Goal: Task Accomplishment & Management: Manage account settings

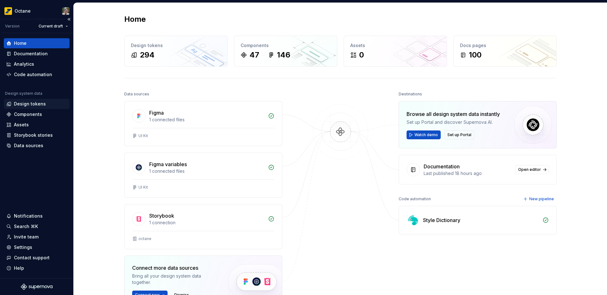
click at [30, 104] on div "Design tokens" at bounding box center [30, 104] width 32 height 6
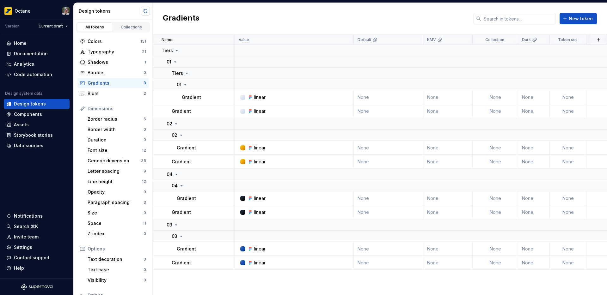
click at [145, 10] on button "button" at bounding box center [145, 11] width 9 height 9
click at [93, 93] on div "Blurs" at bounding box center [116, 93] width 56 height 6
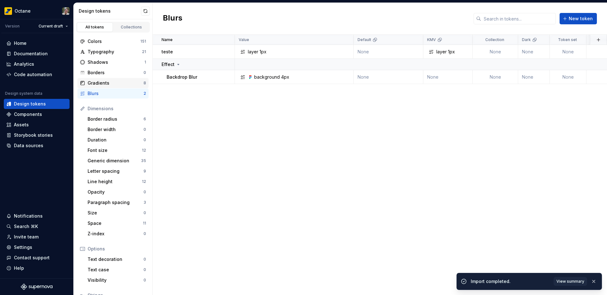
click at [100, 85] on div "Gradients" at bounding box center [116, 83] width 56 height 6
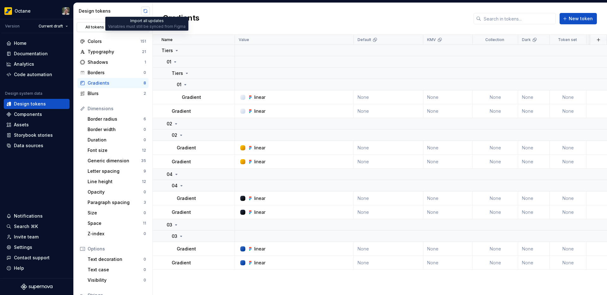
click at [147, 13] on button "button" at bounding box center [145, 11] width 9 height 9
click at [94, 39] on div "Colors" at bounding box center [114, 41] width 53 height 6
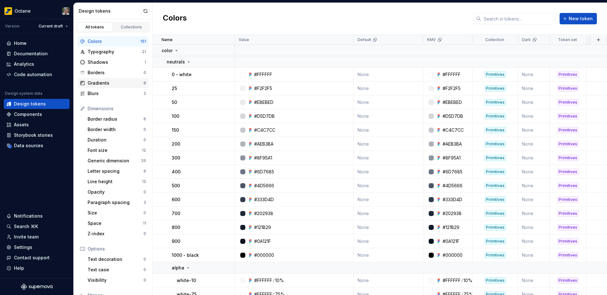
click at [109, 81] on div "Gradients" at bounding box center [116, 83] width 56 height 6
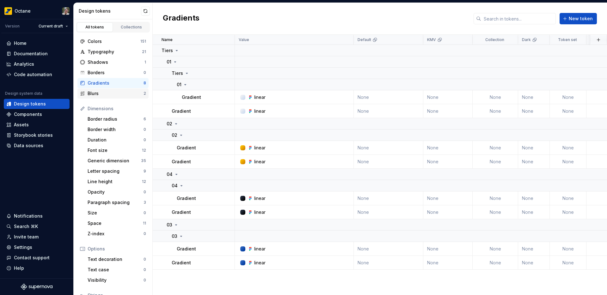
click at [106, 92] on div "Blurs" at bounding box center [116, 93] width 56 height 6
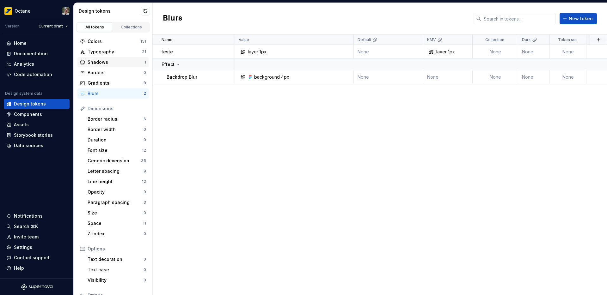
click at [97, 64] on div "Shadows" at bounding box center [116, 62] width 57 height 6
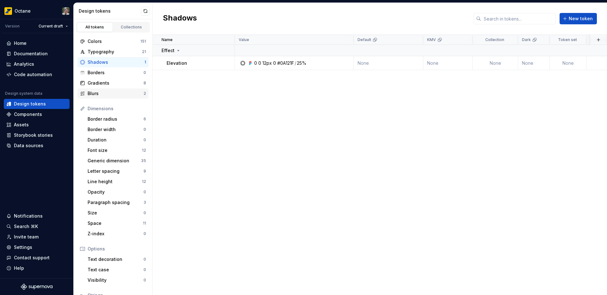
click at [102, 91] on div "Blurs" at bounding box center [116, 93] width 56 height 6
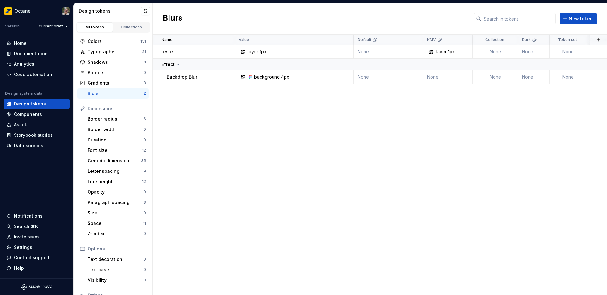
click at [150, 8] on div "Design tokens" at bounding box center [113, 11] width 79 height 16
click at [147, 11] on button "button" at bounding box center [145, 11] width 9 height 9
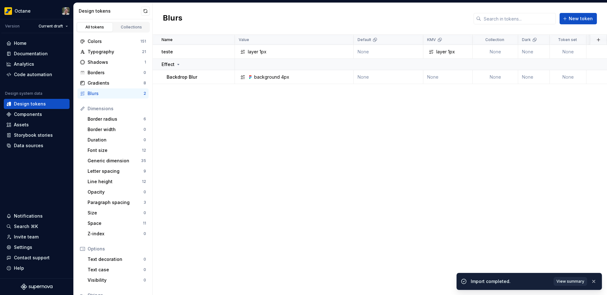
click at [557, 282] on span "View summary" at bounding box center [570, 281] width 28 height 5
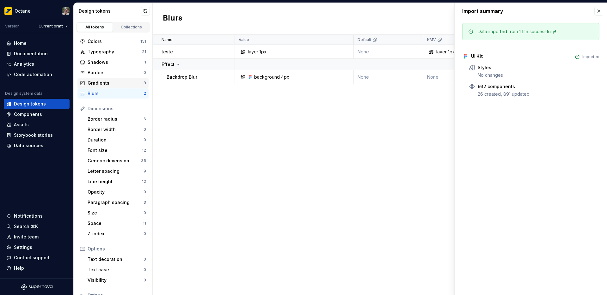
click at [103, 84] on div "Gradients" at bounding box center [116, 83] width 56 height 6
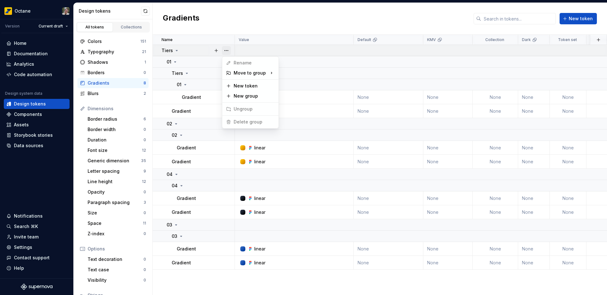
click at [227, 51] on button "button" at bounding box center [226, 50] width 9 height 9
click at [97, 204] on div "Paragraph spacing" at bounding box center [116, 202] width 56 height 6
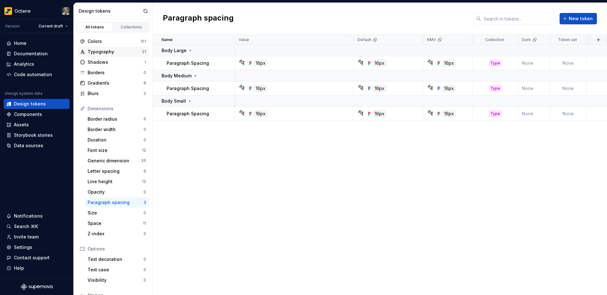
click at [105, 49] on div "Typography" at bounding box center [115, 52] width 54 height 6
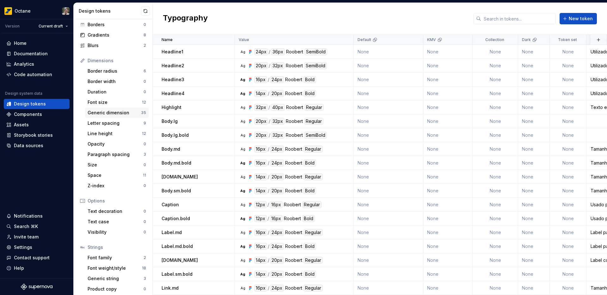
scroll to position [51, 0]
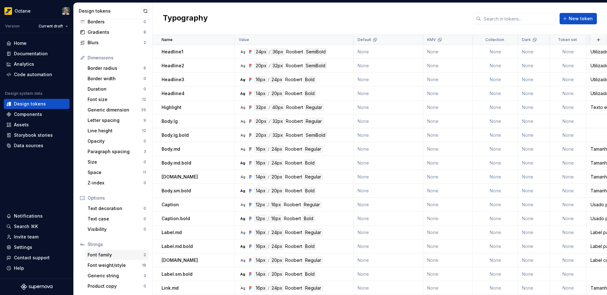
click at [106, 254] on div "Font family" at bounding box center [116, 255] width 56 height 6
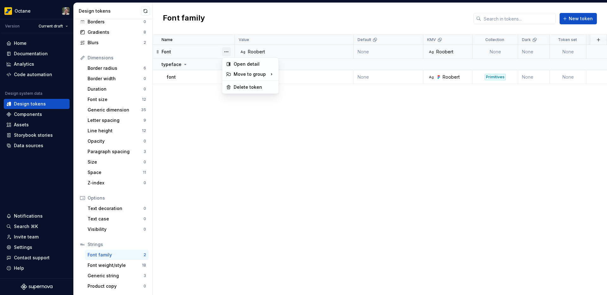
click at [226, 52] on button "button" at bounding box center [226, 51] width 9 height 9
click at [244, 88] on div "Delete token" at bounding box center [253, 87] width 41 height 6
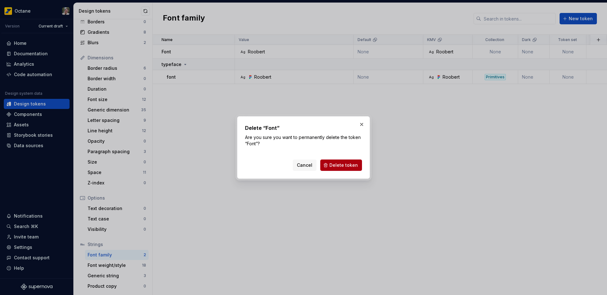
click at [352, 166] on span "Delete token" at bounding box center [343, 165] width 28 height 6
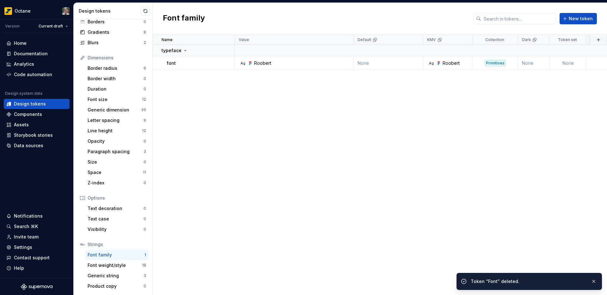
click at [253, 125] on div "Name Value Default KMV Collection Dark Token set Description Last updated typef…" at bounding box center [380, 165] width 454 height 260
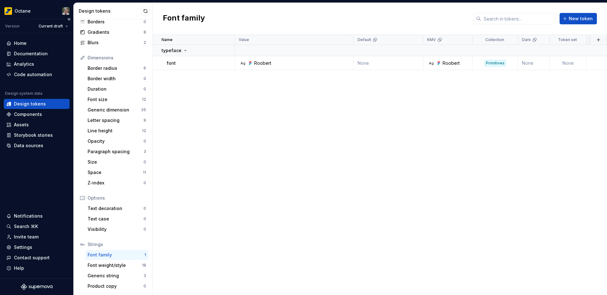
click at [25, 104] on div "Design tokens" at bounding box center [30, 104] width 32 height 6
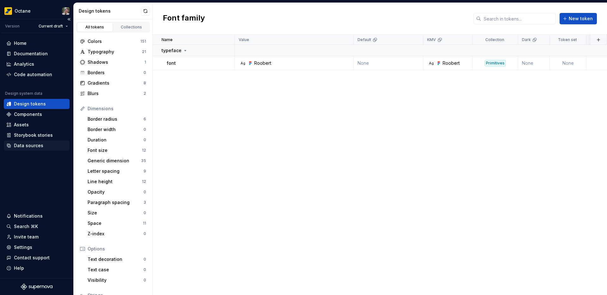
click at [34, 145] on div "Data sources" at bounding box center [28, 145] width 29 height 6
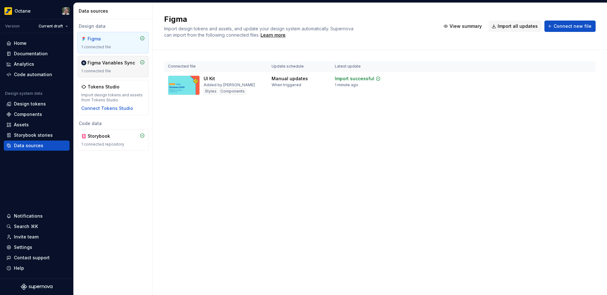
click at [112, 66] on div "Figma Variables Sync 1 connected file" at bounding box center [113, 67] width 64 height 14
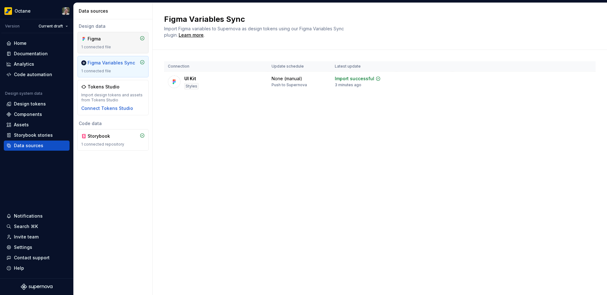
click at [108, 48] on div "1 connected file" at bounding box center [113, 47] width 64 height 5
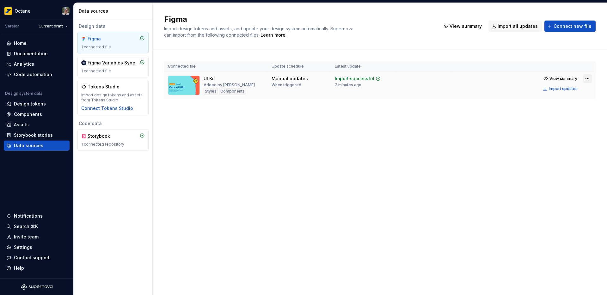
click at [587, 78] on html "Octane Version Current draft Home Documentation Analytics Code automation Desig…" at bounding box center [303, 147] width 607 height 295
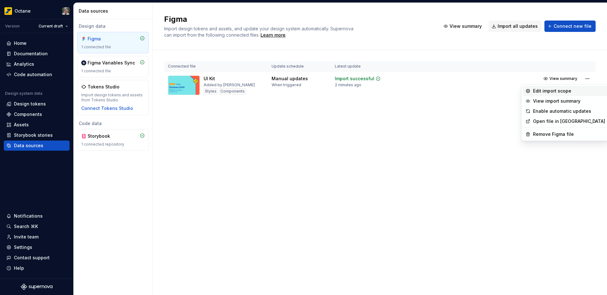
click at [566, 92] on div "Edit import scope" at bounding box center [569, 91] width 72 height 6
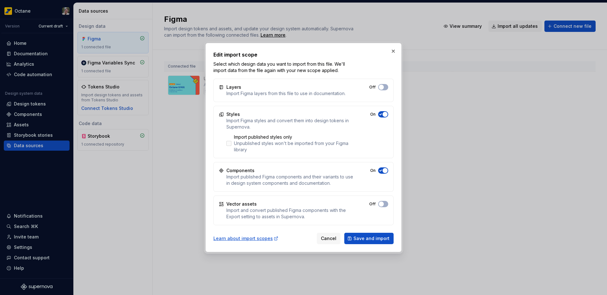
click at [229, 143] on div at bounding box center [228, 143] width 5 height 5
click at [385, 114] on span "button" at bounding box center [384, 114] width 5 height 5
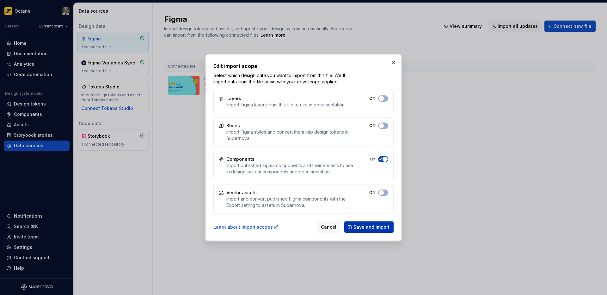
click at [368, 228] on span "Save and import" at bounding box center [371, 227] width 36 height 6
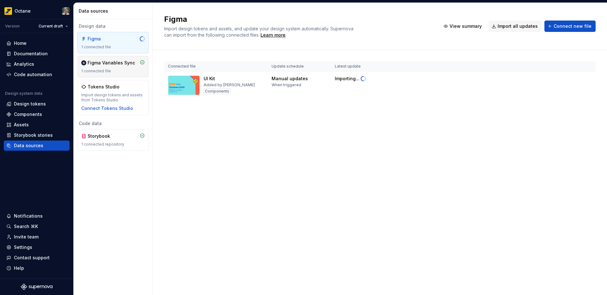
click at [109, 68] on div "Figma Variables Sync 1 connected file" at bounding box center [113, 67] width 64 height 14
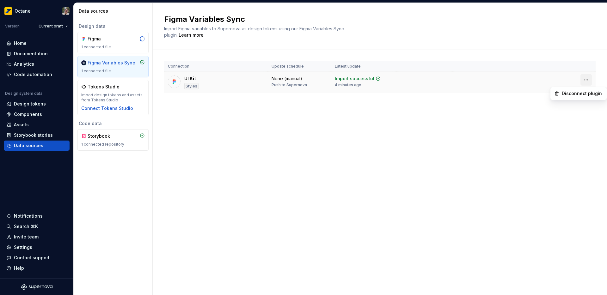
click at [588, 80] on html "Octane Version Current draft Home Documentation Analytics Code automation Desig…" at bounding box center [303, 147] width 607 height 295
click at [255, 144] on html "Octane Version Current draft Home Documentation Analytics Code automation Desig…" at bounding box center [303, 147] width 607 height 295
click at [100, 42] on div "Figma 1 connected file" at bounding box center [113, 43] width 64 height 14
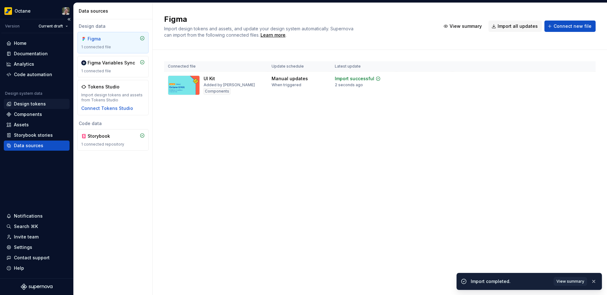
click at [23, 103] on div "Design tokens" at bounding box center [30, 104] width 32 height 6
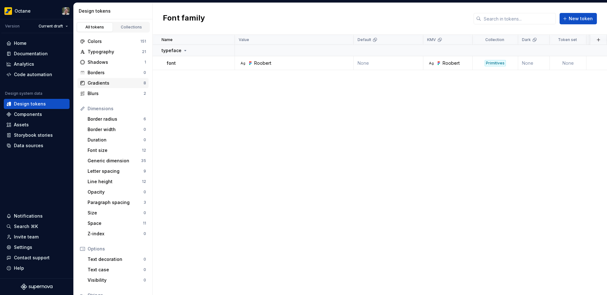
click at [100, 84] on div "Gradients" at bounding box center [116, 83] width 56 height 6
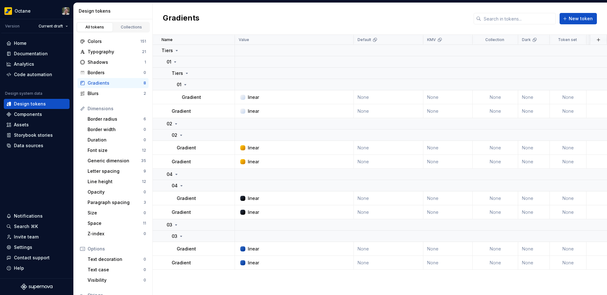
click at [141, 14] on div "Design tokens" at bounding box center [114, 11] width 71 height 6
click at [106, 39] on div "Colors" at bounding box center [114, 41] width 53 height 6
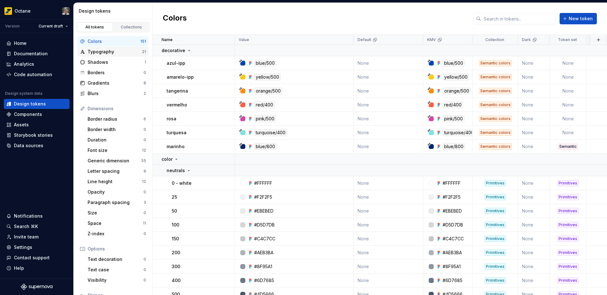
click at [115, 51] on div "Typography" at bounding box center [115, 52] width 54 height 6
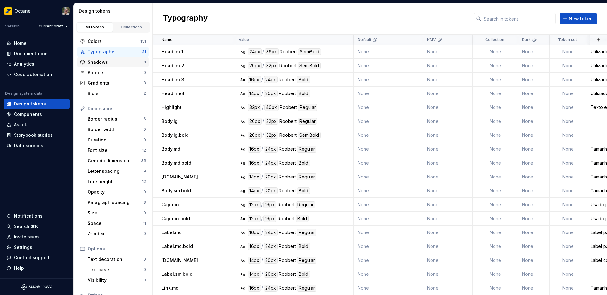
click at [114, 63] on div "Shadows" at bounding box center [116, 62] width 57 height 6
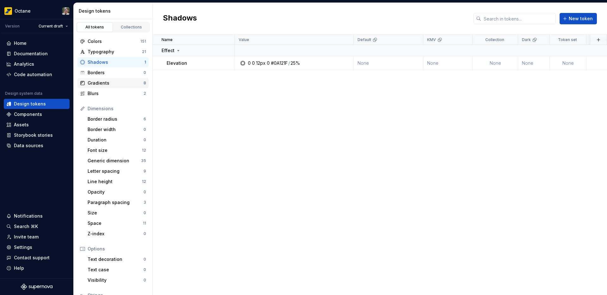
click at [99, 82] on div "Gradients" at bounding box center [116, 83] width 56 height 6
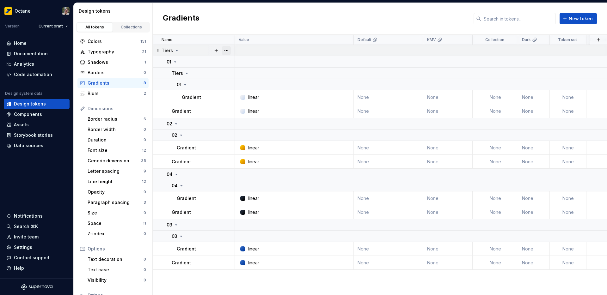
click at [227, 53] on button "button" at bounding box center [226, 50] width 9 height 9
click at [255, 124] on div "Delete group" at bounding box center [253, 122] width 41 height 6
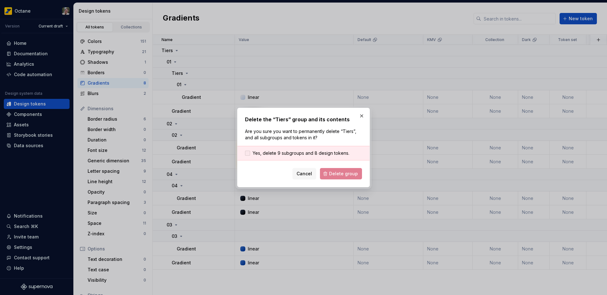
click at [247, 152] on div at bounding box center [247, 153] width 5 height 5
click at [339, 175] on span "Delete group" at bounding box center [343, 174] width 29 height 6
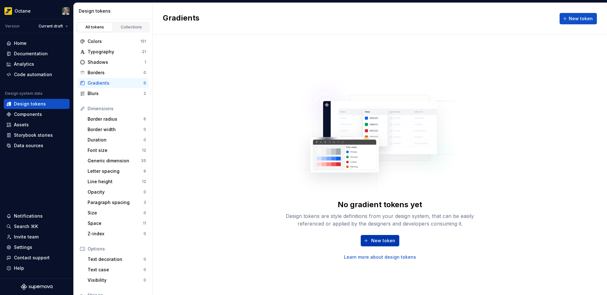
click at [379, 243] on span "New token" at bounding box center [383, 241] width 24 height 6
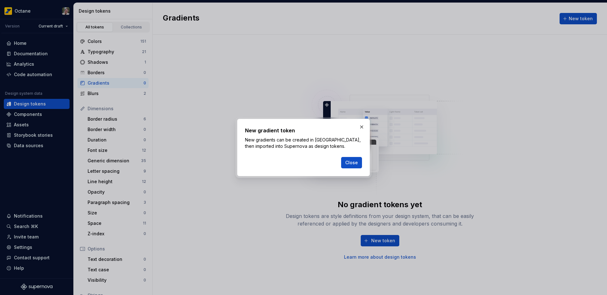
click at [349, 164] on span "Close" at bounding box center [351, 163] width 13 height 6
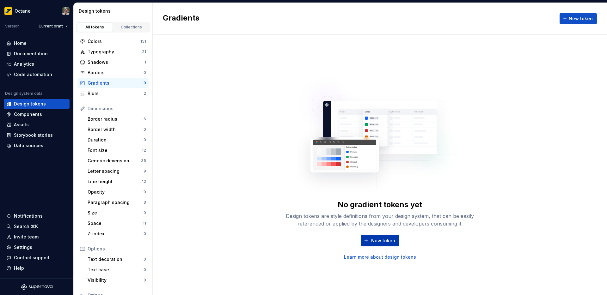
click at [384, 243] on span "New token" at bounding box center [383, 241] width 24 height 6
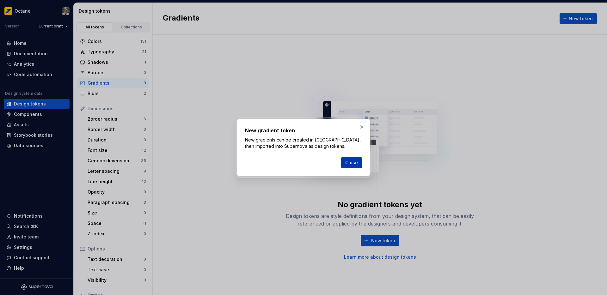
click at [357, 162] on span "Close" at bounding box center [351, 163] width 13 height 6
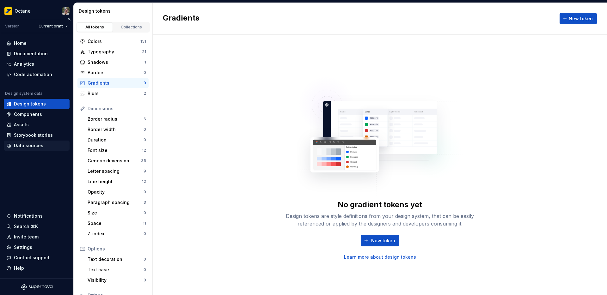
click at [33, 145] on div "Data sources" at bounding box center [28, 145] width 29 height 6
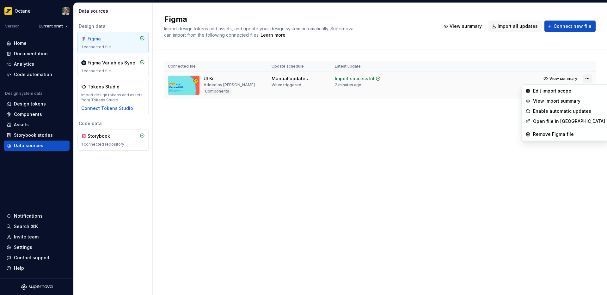
click at [588, 81] on html "Octane Version Current draft Home Documentation Analytics Code automation Desig…" at bounding box center [303, 147] width 607 height 295
click at [565, 92] on div "Edit import scope" at bounding box center [569, 91] width 72 height 6
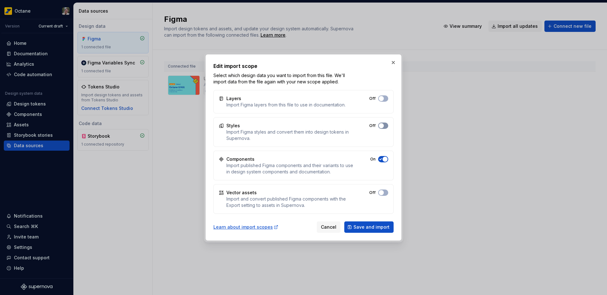
click at [382, 126] on span "button" at bounding box center [381, 125] width 5 height 5
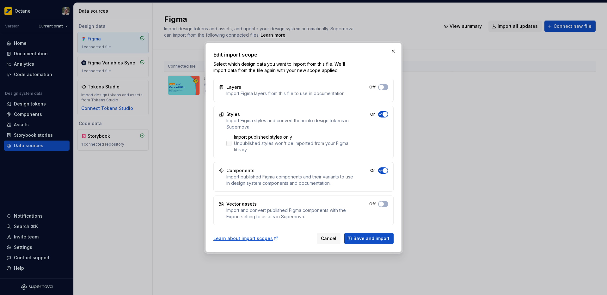
click at [229, 143] on icon at bounding box center [229, 143] width 0 height 0
click at [363, 239] on span "Save and import" at bounding box center [371, 238] width 36 height 6
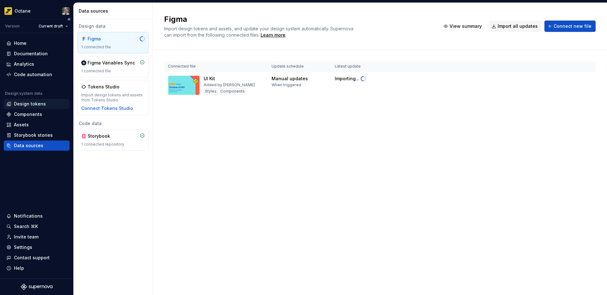
click at [27, 102] on div "Design tokens" at bounding box center [30, 104] width 32 height 6
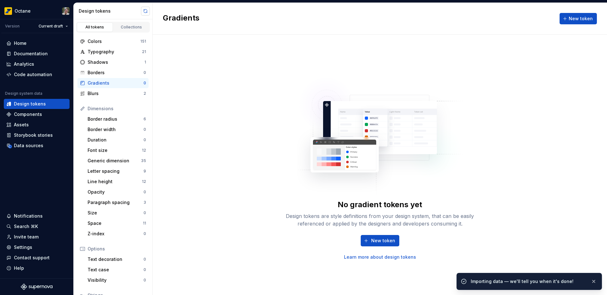
click at [145, 12] on button "button" at bounding box center [145, 11] width 9 height 9
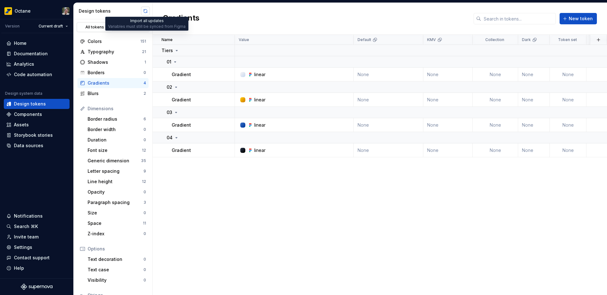
click at [144, 9] on button "button" at bounding box center [145, 11] width 9 height 9
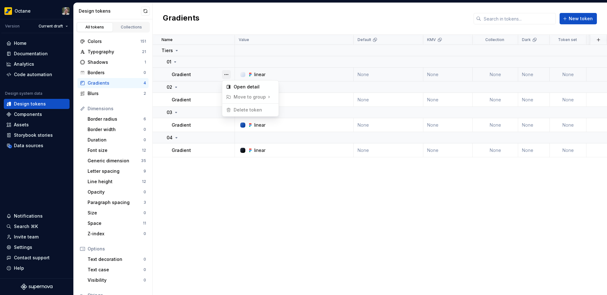
click at [227, 72] on button "button" at bounding box center [226, 74] width 9 height 9
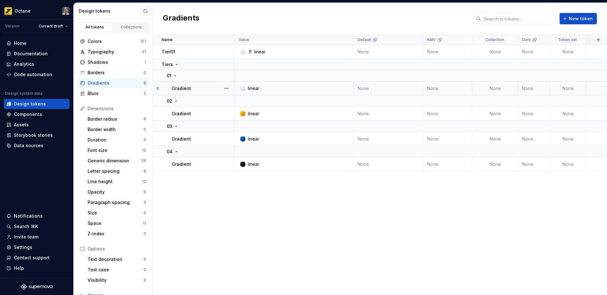
click at [146, 10] on button "button" at bounding box center [145, 11] width 9 height 9
click at [38, 145] on div "Data sources" at bounding box center [28, 145] width 29 height 6
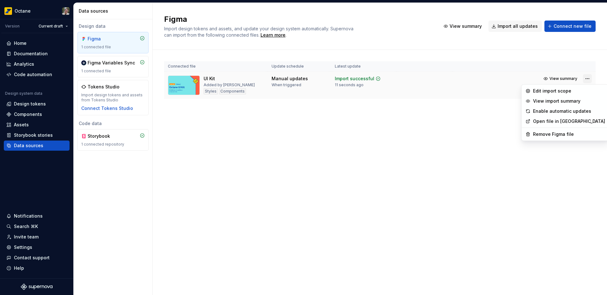
click at [591, 77] on html "Octane Version Current draft Home Documentation Analytics Code automation Desig…" at bounding box center [303, 147] width 607 height 295
click at [575, 90] on div "Edit import scope" at bounding box center [569, 91] width 72 height 6
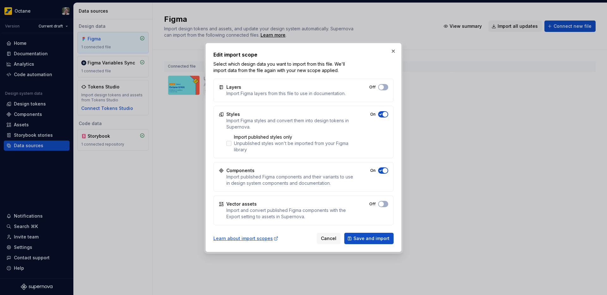
click at [240, 144] on div "Unpublished styles won't be imported from your Figma library" at bounding box center [294, 146] width 120 height 13
click at [387, 112] on button "On" at bounding box center [383, 114] width 10 height 6
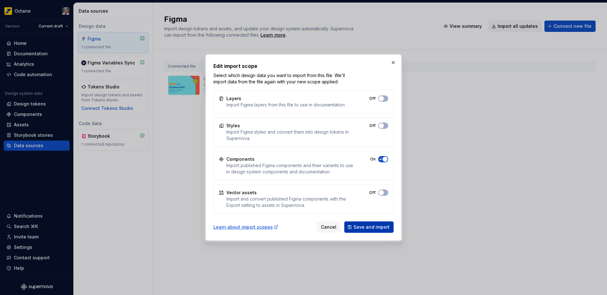
click at [371, 224] on span "Save and import" at bounding box center [371, 227] width 36 height 6
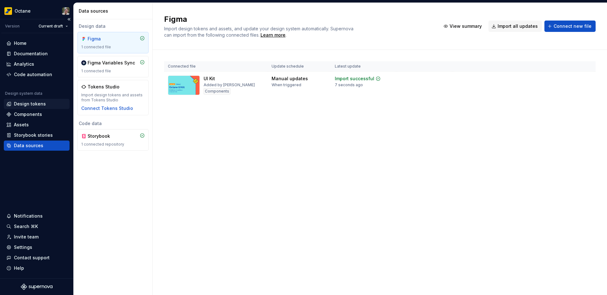
click at [34, 107] on div "Design tokens" at bounding box center [37, 104] width 66 height 10
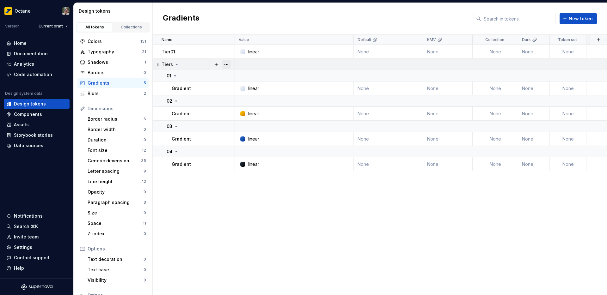
click at [227, 63] on button "button" at bounding box center [226, 64] width 9 height 9
click at [246, 136] on div "Delete group" at bounding box center [253, 136] width 41 height 6
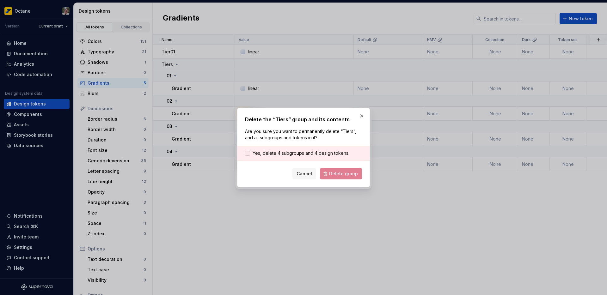
click at [294, 153] on span "Yes, delete 4 subgroups and 4 design tokens." at bounding box center [300, 153] width 97 height 6
click at [334, 172] on span "Delete group" at bounding box center [343, 174] width 29 height 6
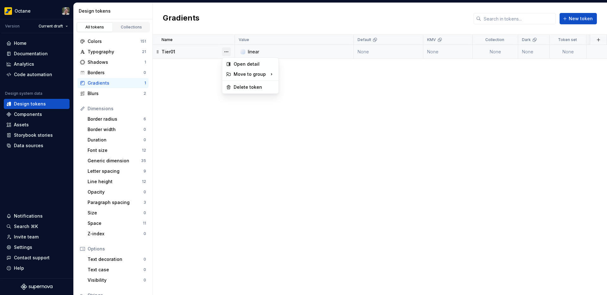
click at [226, 51] on button "button" at bounding box center [226, 51] width 9 height 9
click at [250, 87] on div "Delete token" at bounding box center [253, 87] width 41 height 6
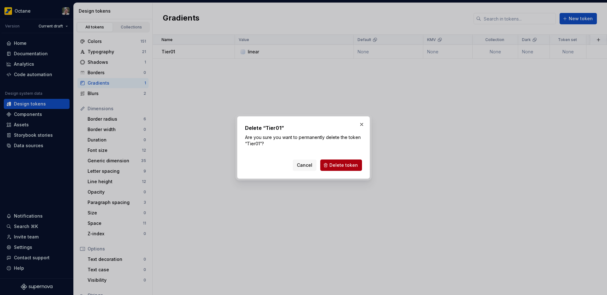
click at [350, 164] on span "Delete token" at bounding box center [343, 165] width 28 height 6
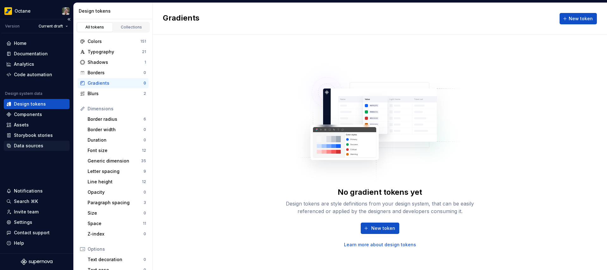
click at [29, 145] on div "Data sources" at bounding box center [28, 145] width 29 height 6
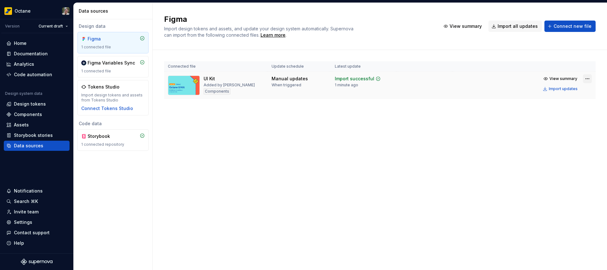
click at [586, 77] on html "Octane Version Current draft Home Documentation Analytics Code automation Desig…" at bounding box center [303, 135] width 607 height 270
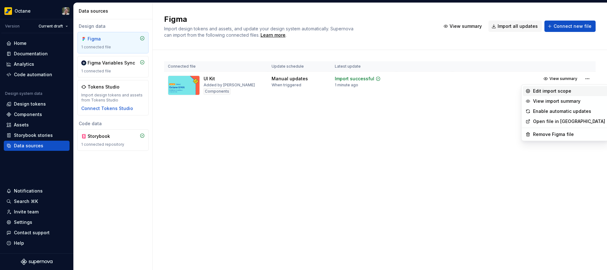
click at [567, 90] on div "Edit import scope" at bounding box center [569, 91] width 72 height 6
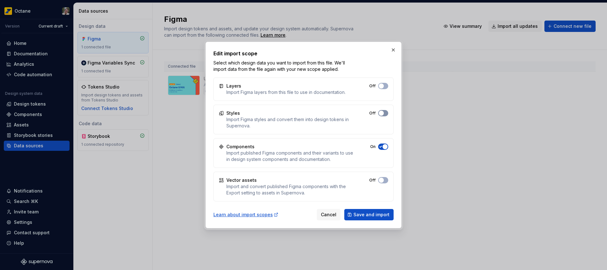
click at [386, 112] on button "Off" at bounding box center [383, 113] width 10 height 6
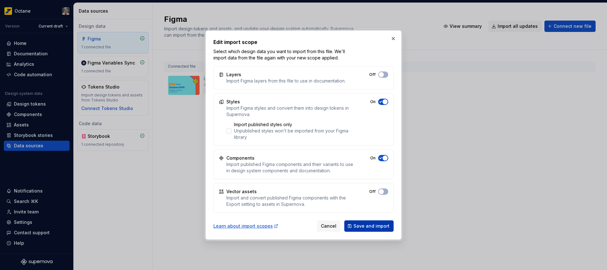
click at [368, 226] on span "Save and import" at bounding box center [371, 226] width 36 height 6
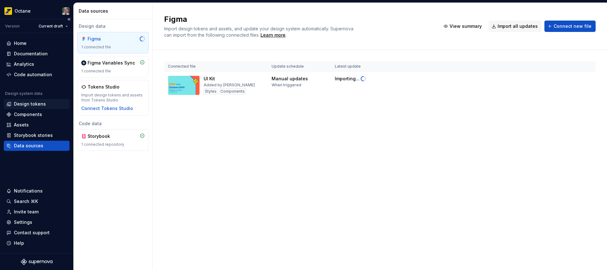
click at [35, 104] on div "Design tokens" at bounding box center [30, 104] width 32 height 6
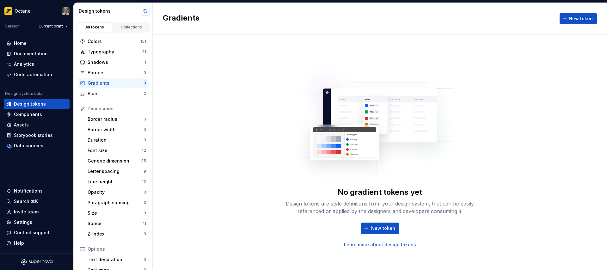
click at [147, 11] on button "button" at bounding box center [145, 11] width 9 height 9
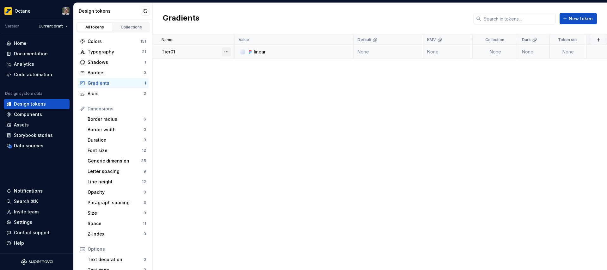
click at [227, 52] on button "button" at bounding box center [226, 51] width 9 height 9
click at [266, 50] on div "linear" at bounding box center [296, 52] width 114 height 6
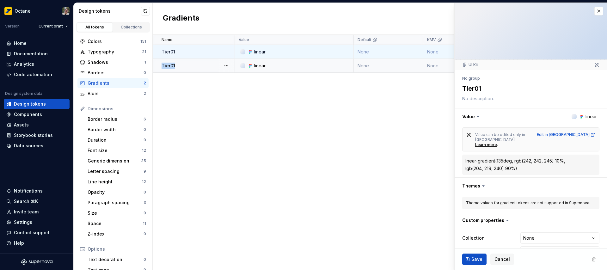
click at [193, 64] on div "Tier01" at bounding box center [197, 66] width 73 height 6
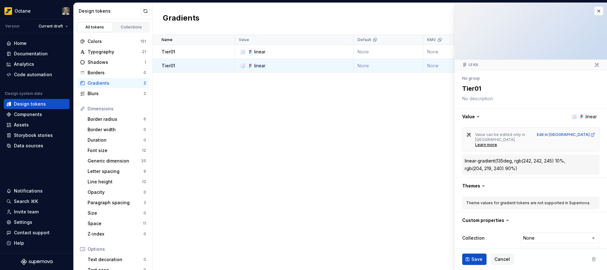
click at [231, 102] on div "Name Value Default KMV Collection Dark Token set Description Last updated Tier0…" at bounding box center [380, 152] width 454 height 235
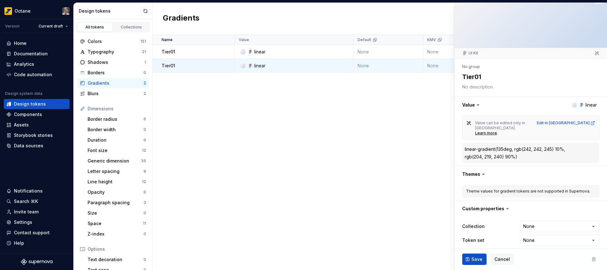
scroll to position [12, 0]
drag, startPoint x: 518, startPoint y: 150, endPoint x: 464, endPoint y: 143, distance: 54.2
click at [464, 145] on div "linear-gradient(135deg, rgb(242, 242, 245) 10%, rgb(204, 219, 240) 90%)" at bounding box center [530, 152] width 132 height 14
type textarea "*"
click at [228, 129] on div "Name Value Default KMV Collection Dark Token set Description Last updated Tier0…" at bounding box center [380, 152] width 454 height 235
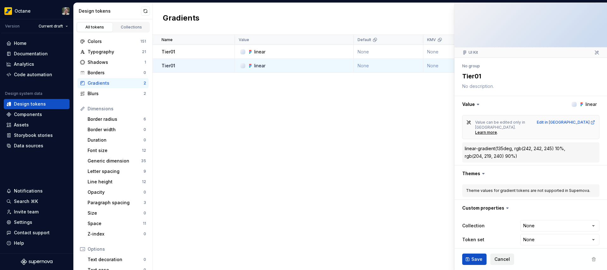
click at [496, 257] on span "Cancel" at bounding box center [501, 259] width 15 height 6
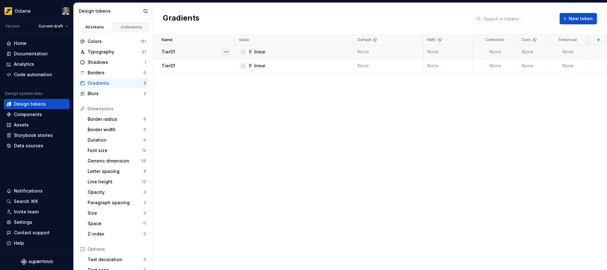
click at [228, 49] on button "button" at bounding box center [226, 51] width 9 height 9
click at [203, 66] on html "Octane Version Current draft Home Documentation Analytics Code automation Desig…" at bounding box center [303, 135] width 607 height 270
click at [228, 64] on button "button" at bounding box center [226, 65] width 9 height 9
click at [206, 94] on html "Octane Version Current draft Home Documentation Analytics Code automation Desig…" at bounding box center [303, 135] width 607 height 270
click at [28, 148] on div "Data sources" at bounding box center [28, 145] width 29 height 6
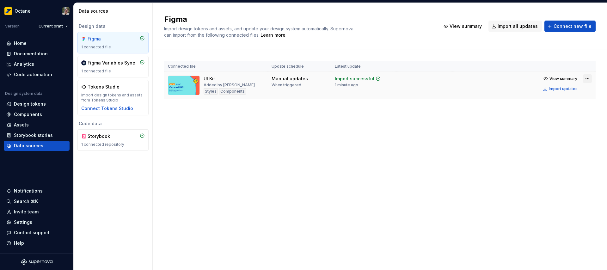
click at [584, 80] on html "Octane Version Current draft Home Documentation Analytics Code automation Desig…" at bounding box center [303, 135] width 607 height 270
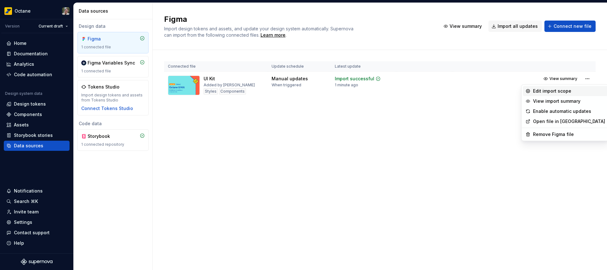
click at [554, 93] on div "Edit import scope" at bounding box center [569, 91] width 72 height 6
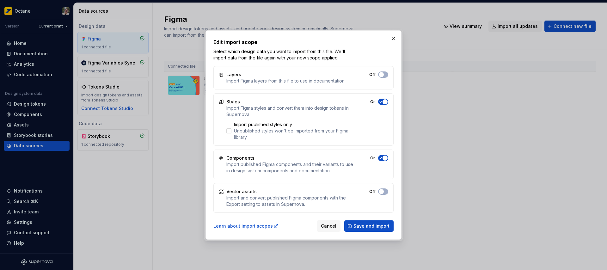
click at [382, 100] on icon "button" at bounding box center [380, 102] width 5 height 4
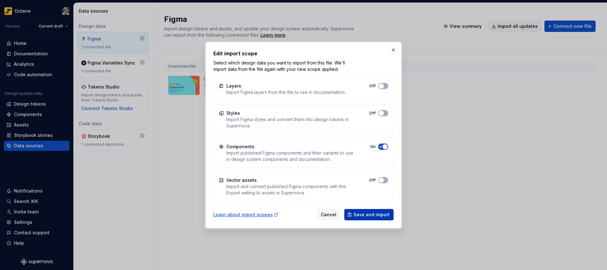
click at [372, 213] on span "Save and import" at bounding box center [371, 214] width 36 height 6
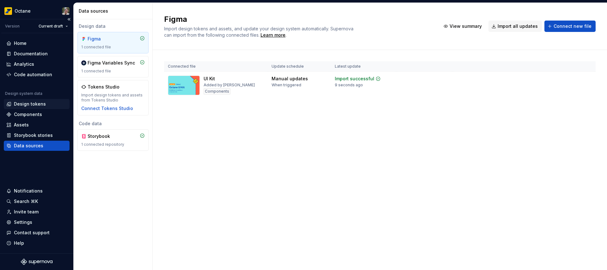
click at [25, 107] on div "Design tokens" at bounding box center [30, 104] width 32 height 6
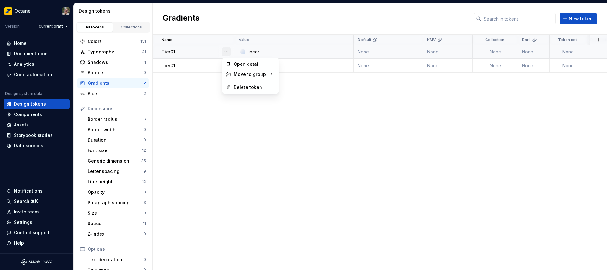
click at [224, 52] on button "button" at bounding box center [226, 51] width 9 height 9
click at [241, 87] on div "Delete token" at bounding box center [253, 87] width 41 height 6
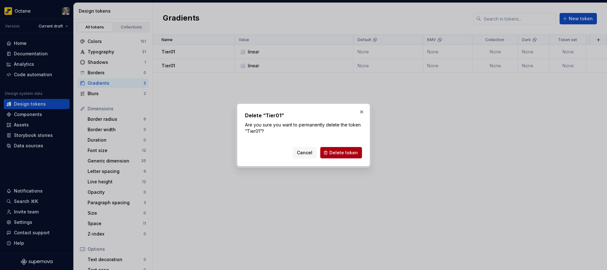
click at [346, 155] on span "Delete token" at bounding box center [343, 152] width 28 height 6
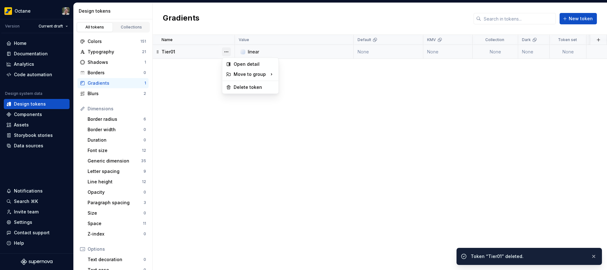
click at [225, 52] on button "button" at bounding box center [226, 51] width 9 height 9
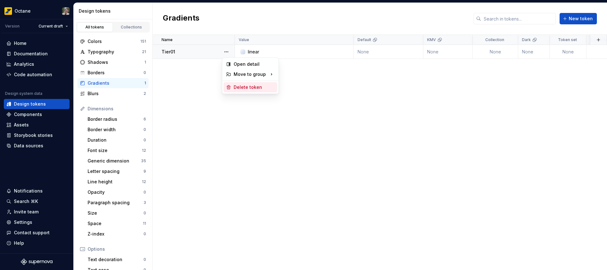
click at [240, 86] on div "Delete token" at bounding box center [253, 87] width 41 height 6
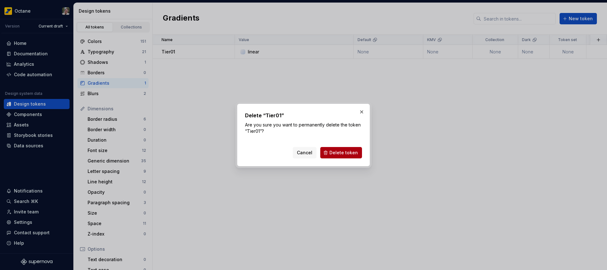
click at [338, 155] on span "Delete token" at bounding box center [343, 152] width 28 height 6
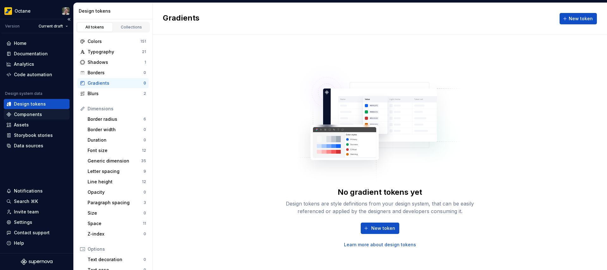
click at [29, 112] on div "Components" at bounding box center [28, 114] width 28 height 6
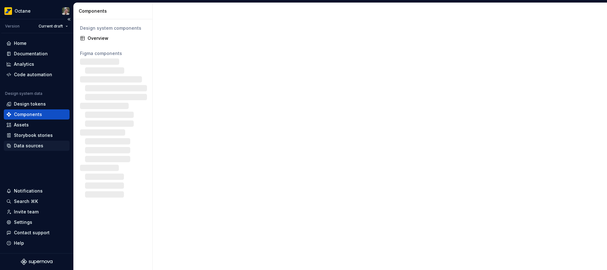
click at [33, 144] on div "Data sources" at bounding box center [28, 145] width 29 height 6
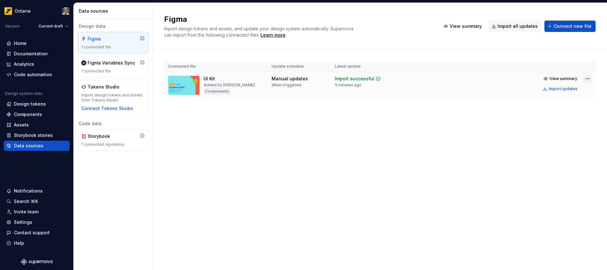
click at [587, 79] on html "Octane Version Current draft Home Documentation Analytics Code automation Desig…" at bounding box center [303, 135] width 607 height 270
click at [546, 79] on button "View summary" at bounding box center [560, 78] width 39 height 9
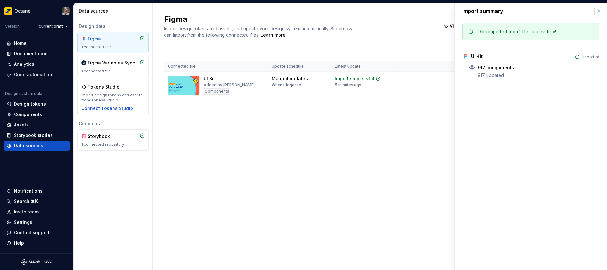
click at [598, 11] on button "button" at bounding box center [598, 11] width 9 height 9
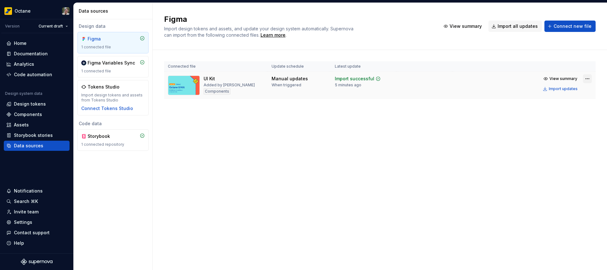
click at [588, 78] on html "Octane Version Current draft Home Documentation Analytics Code automation Desig…" at bounding box center [303, 135] width 607 height 270
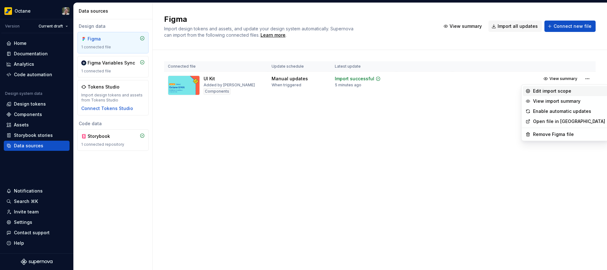
click at [568, 90] on div "Edit import scope" at bounding box center [569, 91] width 72 height 6
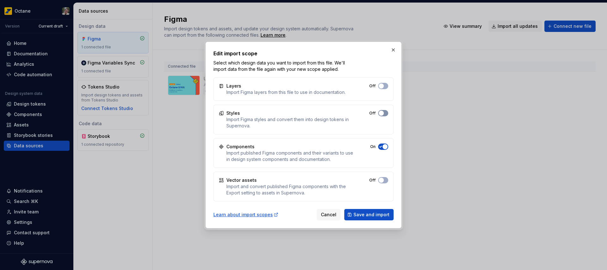
click at [385, 112] on button "Off" at bounding box center [383, 113] width 10 height 6
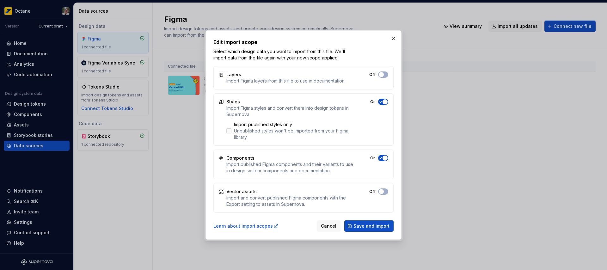
click at [229, 131] on icon at bounding box center [229, 131] width 0 height 0
click at [364, 227] on span "Save and import" at bounding box center [371, 226] width 36 height 6
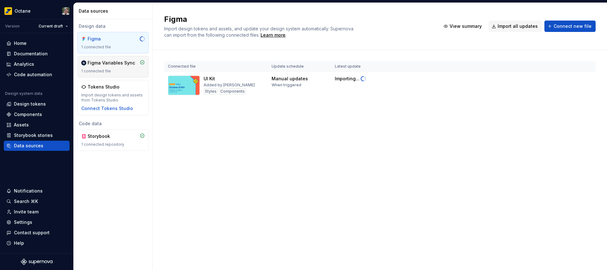
click at [108, 71] on div "1 connected file" at bounding box center [113, 71] width 64 height 5
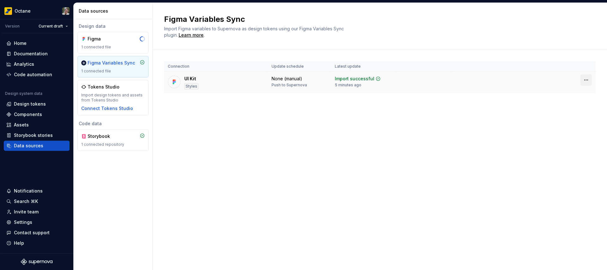
click at [589, 79] on html "Octane Version Current draft Home Documentation Analytics Code automation Desig…" at bounding box center [303, 135] width 607 height 270
click at [589, 78] on html "Octane Version Current draft Home Documentation Analytics Code automation Desig…" at bounding box center [303, 135] width 607 height 270
click at [36, 105] on div "Design tokens" at bounding box center [30, 104] width 32 height 6
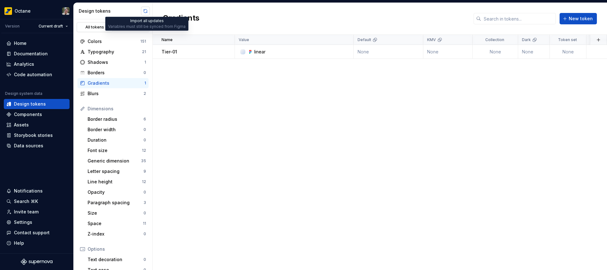
click at [146, 10] on button "button" at bounding box center [145, 11] width 9 height 9
click at [106, 92] on div "Blurs" at bounding box center [116, 93] width 56 height 6
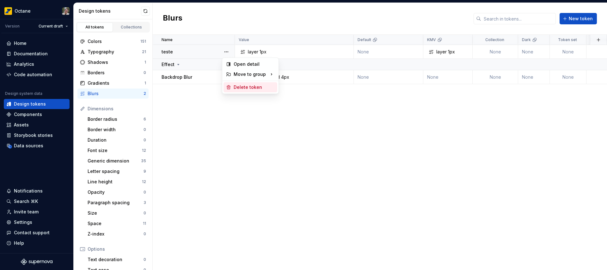
click at [241, 87] on div "Delete token" at bounding box center [253, 87] width 41 height 6
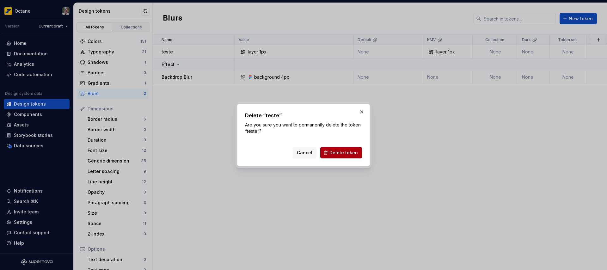
click at [337, 152] on span "Delete token" at bounding box center [343, 152] width 28 height 6
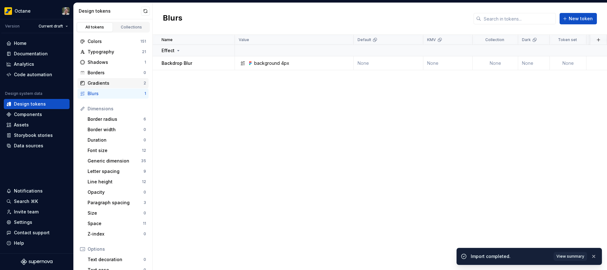
click at [90, 84] on div "Gradients" at bounding box center [116, 83] width 56 height 6
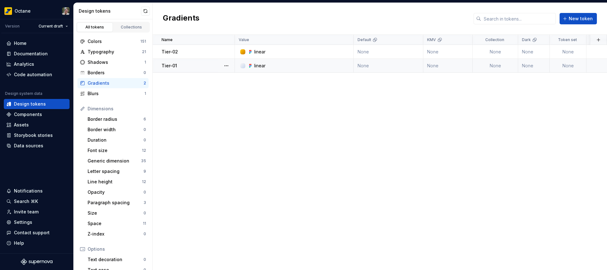
drag, startPoint x: 156, startPoint y: 63, endPoint x: 160, endPoint y: 62, distance: 3.8
click at [160, 62] on td "Tier-01" at bounding box center [194, 66] width 82 height 14
click at [238, 128] on div "Name Value Default KMV Collection Dark Token set Description Last updated Tier-…" at bounding box center [380, 152] width 454 height 235
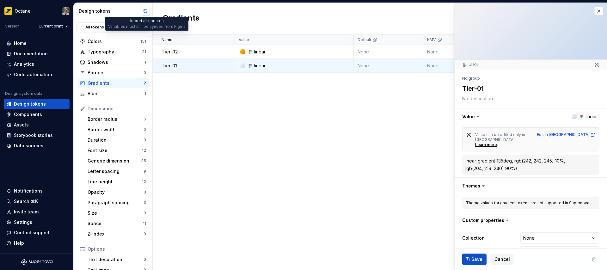
click at [146, 10] on button "button" at bounding box center [145, 11] width 9 height 9
type textarea "*"
click at [98, 40] on div "Colors" at bounding box center [114, 41] width 53 height 6
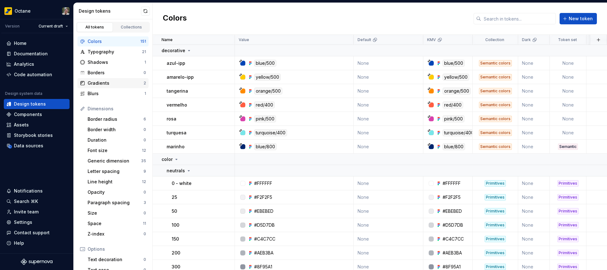
click at [112, 83] on div "Gradients" at bounding box center [116, 83] width 56 height 6
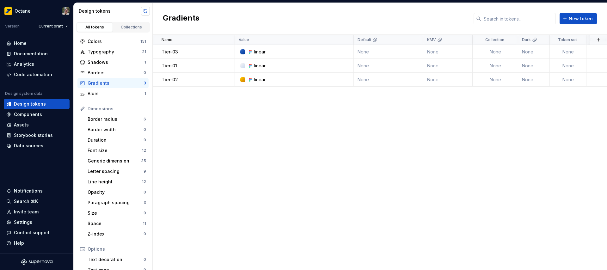
click at [145, 11] on button "button" at bounding box center [145, 11] width 9 height 9
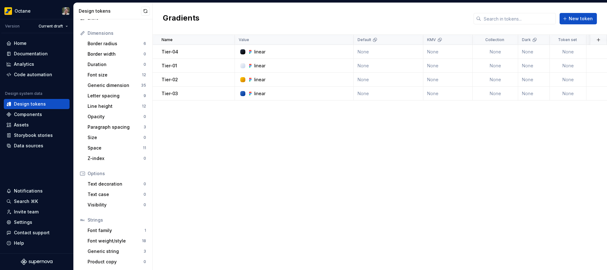
scroll to position [76, 0]
click at [145, 11] on button "button" at bounding box center [145, 11] width 9 height 9
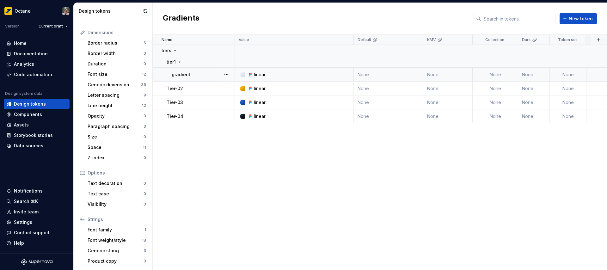
click at [505, 74] on td "None" at bounding box center [494, 75] width 45 height 14
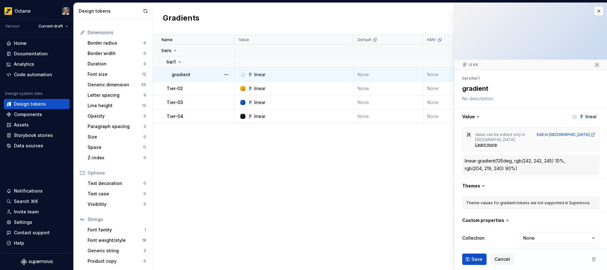
type textarea "*"
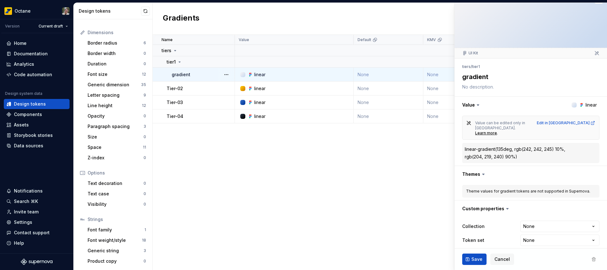
scroll to position [12, 0]
click at [565, 222] on html "Octane Version Current draft Home Documentation Analytics Code automation Desig…" at bounding box center [303, 135] width 607 height 270
select select "**********"
click at [473, 259] on span "Save" at bounding box center [476, 259] width 11 height 6
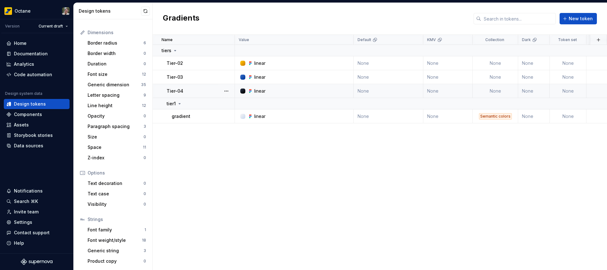
click at [508, 90] on td "None" at bounding box center [494, 91] width 45 height 14
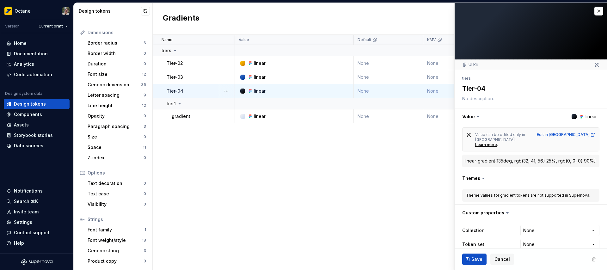
click at [417, 174] on div "Name Value Default KMV Collection Dark Token set Description Last updated tiers…" at bounding box center [380, 152] width 454 height 235
click at [594, 12] on button "button" at bounding box center [598, 11] width 9 height 9
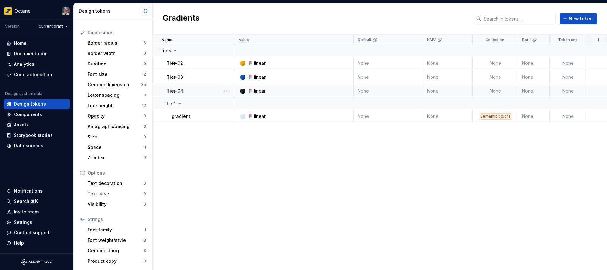
click at [146, 10] on button "button" at bounding box center [145, 11] width 9 height 9
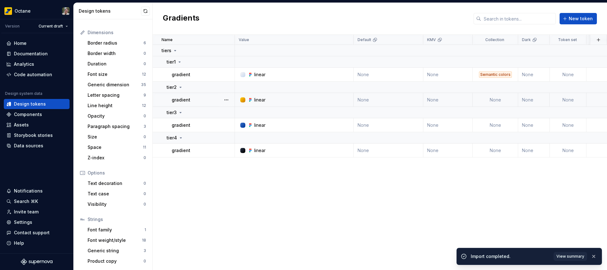
click at [497, 100] on td "None" at bounding box center [494, 100] width 45 height 14
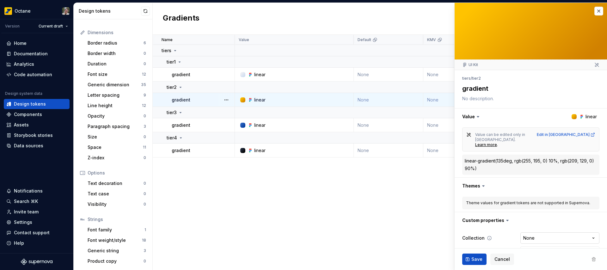
type textarea "*"
click at [529, 232] on html "Octane Version Current draft Home Documentation Analytics Code automation Desig…" at bounding box center [303, 135] width 607 height 270
select select "**********"
click at [476, 260] on span "Save" at bounding box center [476, 259] width 11 height 6
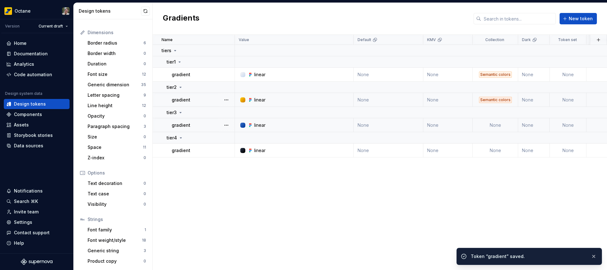
click at [508, 123] on td "None" at bounding box center [494, 125] width 45 height 14
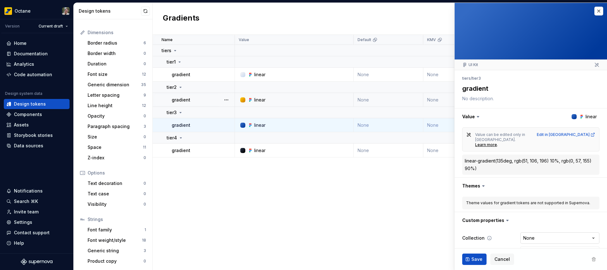
type textarea "*"
click at [537, 233] on html "Octane Version Current draft Home Documentation Analytics Code automation Desig…" at bounding box center [303, 135] width 607 height 270
select select "**********"
click at [473, 258] on span "Save" at bounding box center [476, 259] width 11 height 6
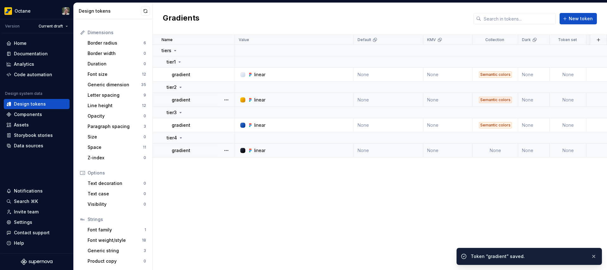
click at [505, 144] on td "None" at bounding box center [494, 150] width 45 height 14
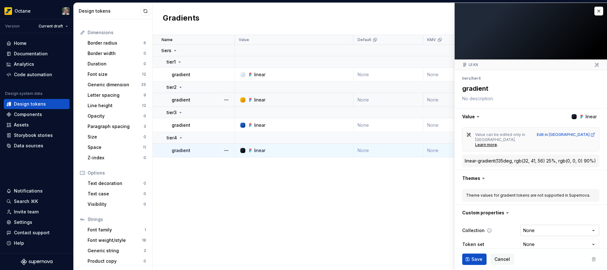
type textarea "*"
click at [528, 232] on html "Octane Version Current draft Home Documentation Analytics Code automation Desig…" at bounding box center [303, 135] width 607 height 270
select select "**********"
click at [478, 259] on span "Save" at bounding box center [476, 259] width 11 height 6
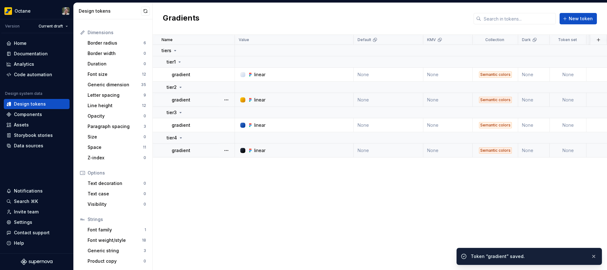
click at [323, 187] on div "Name Value Default KMV Collection Dark Token set Description Last updated tiers…" at bounding box center [380, 152] width 454 height 235
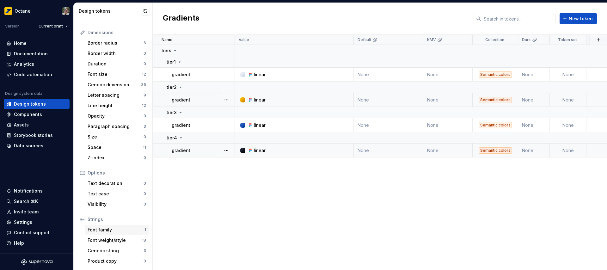
click at [107, 232] on div "Font family" at bounding box center [116, 230] width 57 height 6
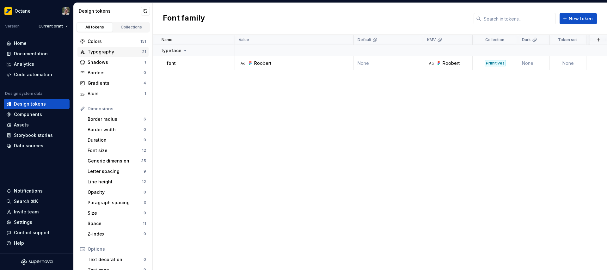
click at [114, 52] on div "Typography" at bounding box center [115, 52] width 54 height 6
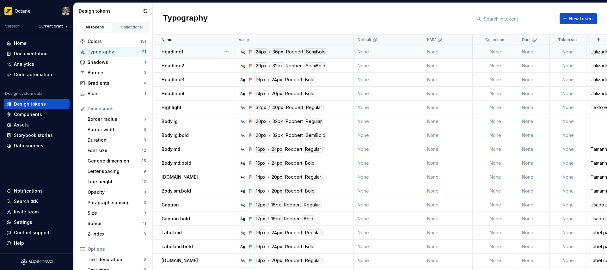
click at [370, 52] on td "None" at bounding box center [389, 52] width 70 height 14
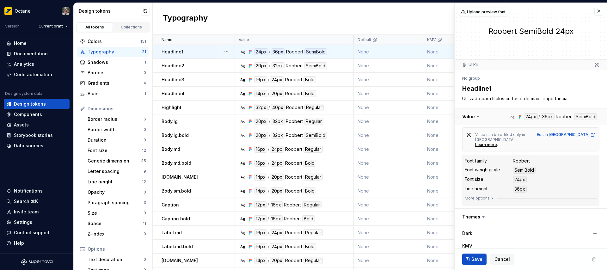
click at [559, 114] on button "button" at bounding box center [530, 116] width 152 height 16
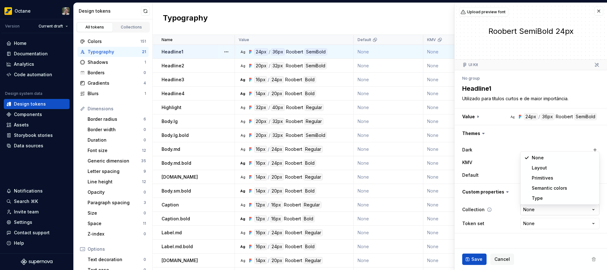
click at [542, 210] on html "Octane Version Current draft Home Documentation Analytics Code automation Desig…" at bounding box center [303, 135] width 607 height 270
click at [601, 11] on button "button" at bounding box center [598, 11] width 9 height 9
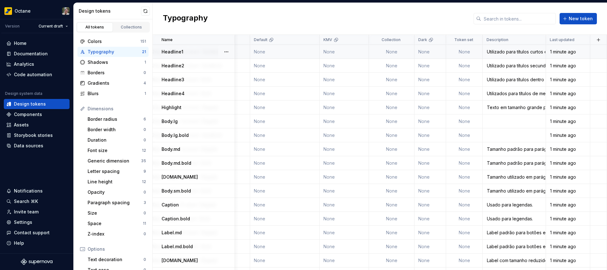
scroll to position [0, 107]
click at [461, 49] on td "None" at bounding box center [464, 52] width 37 height 14
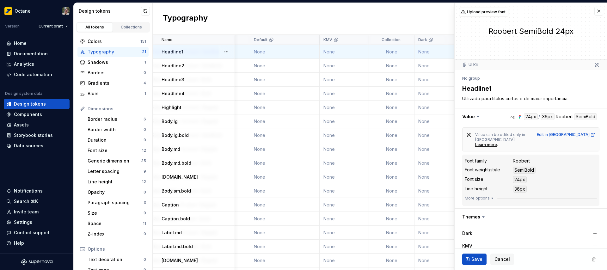
type textarea "*"
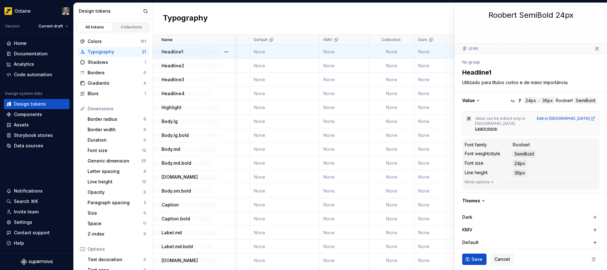
scroll to position [67, 0]
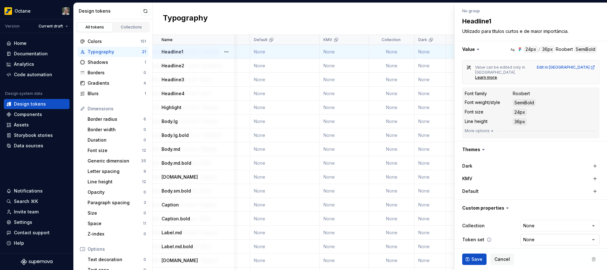
click at [539, 238] on html "Octane Version Current draft Home Documentation Analytics Code automation Desig…" at bounding box center [303, 135] width 607 height 270
select select "**********"
click at [476, 258] on span "Save" at bounding box center [476, 259] width 11 height 6
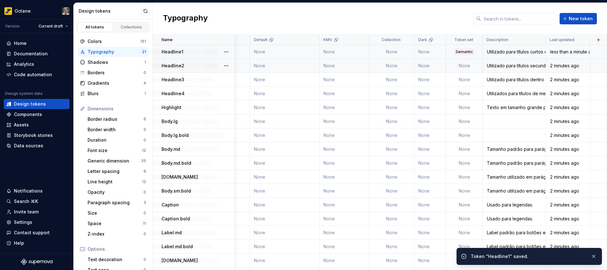
click at [460, 67] on td "None" at bounding box center [464, 66] width 37 height 14
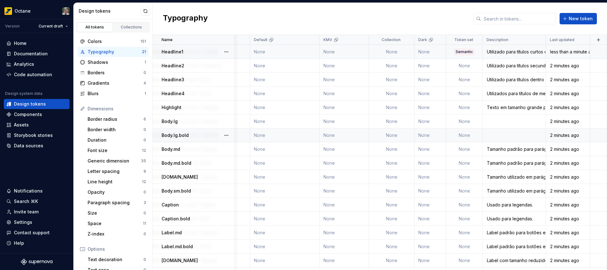
type textarea "*"
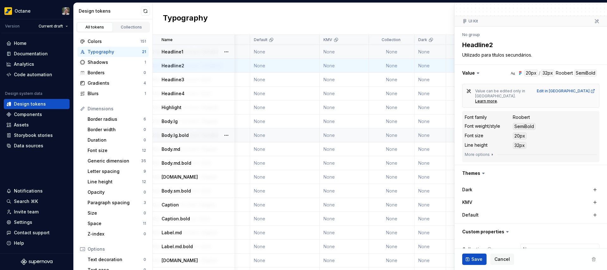
scroll to position [67, 0]
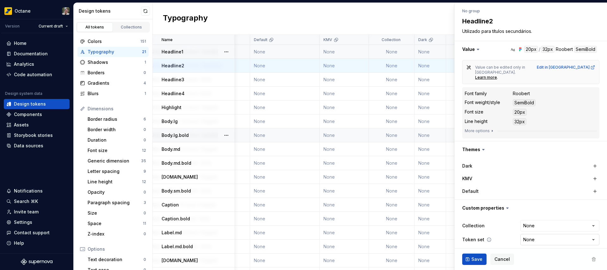
click at [534, 234] on html "Octane Version Current draft Home Documentation Analytics Code automation Desig…" at bounding box center [303, 135] width 607 height 270
select select "**********"
click at [477, 258] on span "Save" at bounding box center [476, 259] width 11 height 6
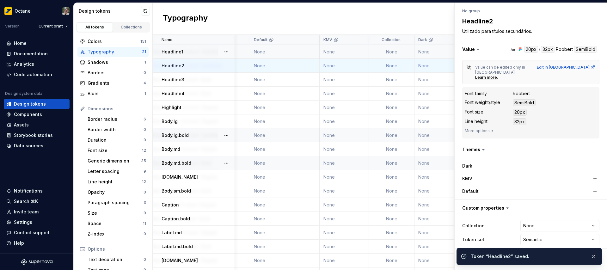
type textarea "*"
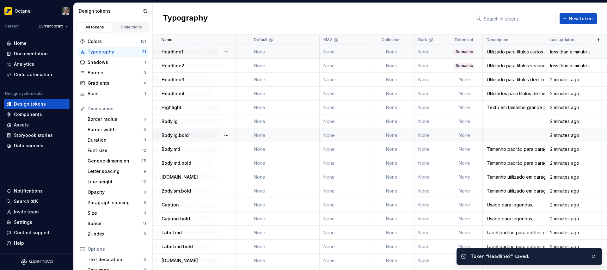
click at [308, 16] on div "Typography New token" at bounding box center [380, 19] width 454 height 32
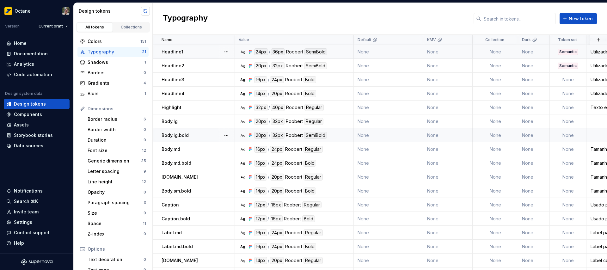
click at [145, 9] on button "button" at bounding box center [145, 11] width 9 height 9
click at [129, 82] on div "Gradients" at bounding box center [116, 83] width 56 height 6
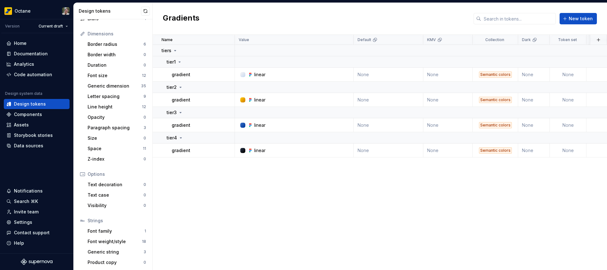
scroll to position [76, 0]
click at [118, 230] on div "Font family" at bounding box center [116, 230] width 57 height 6
